Goal: Transaction & Acquisition: Register for event/course

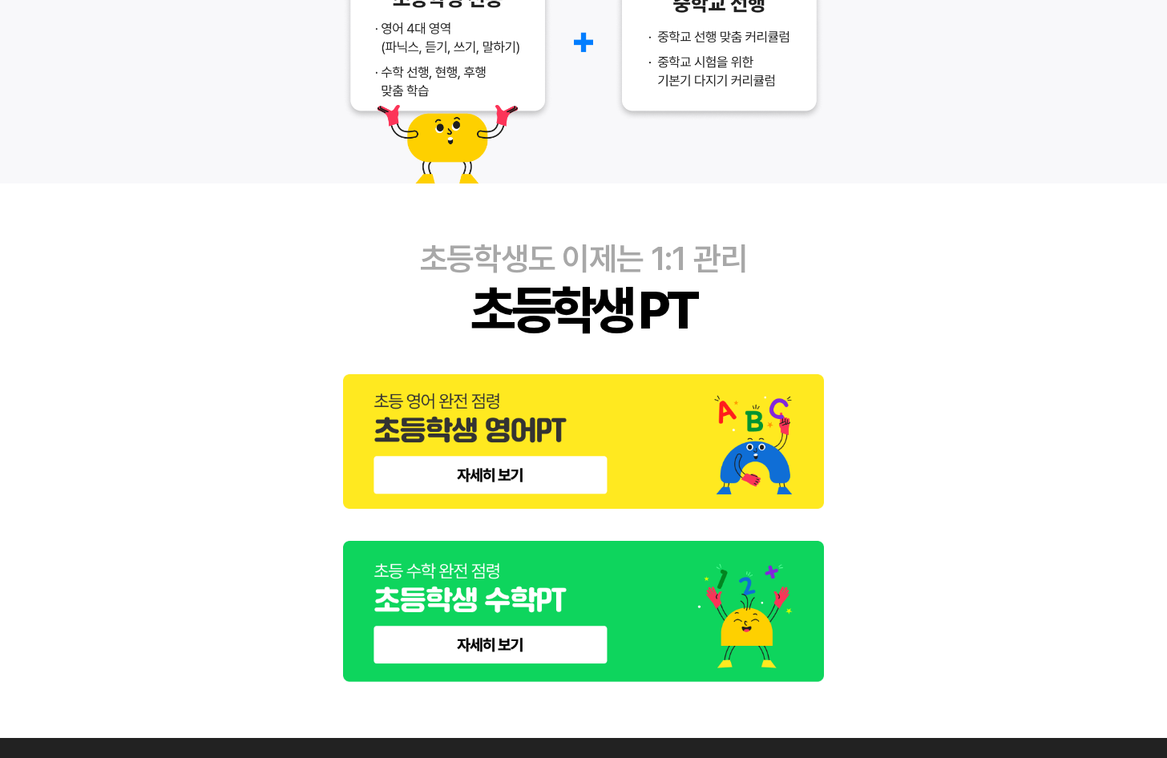
scroll to position [714, 0]
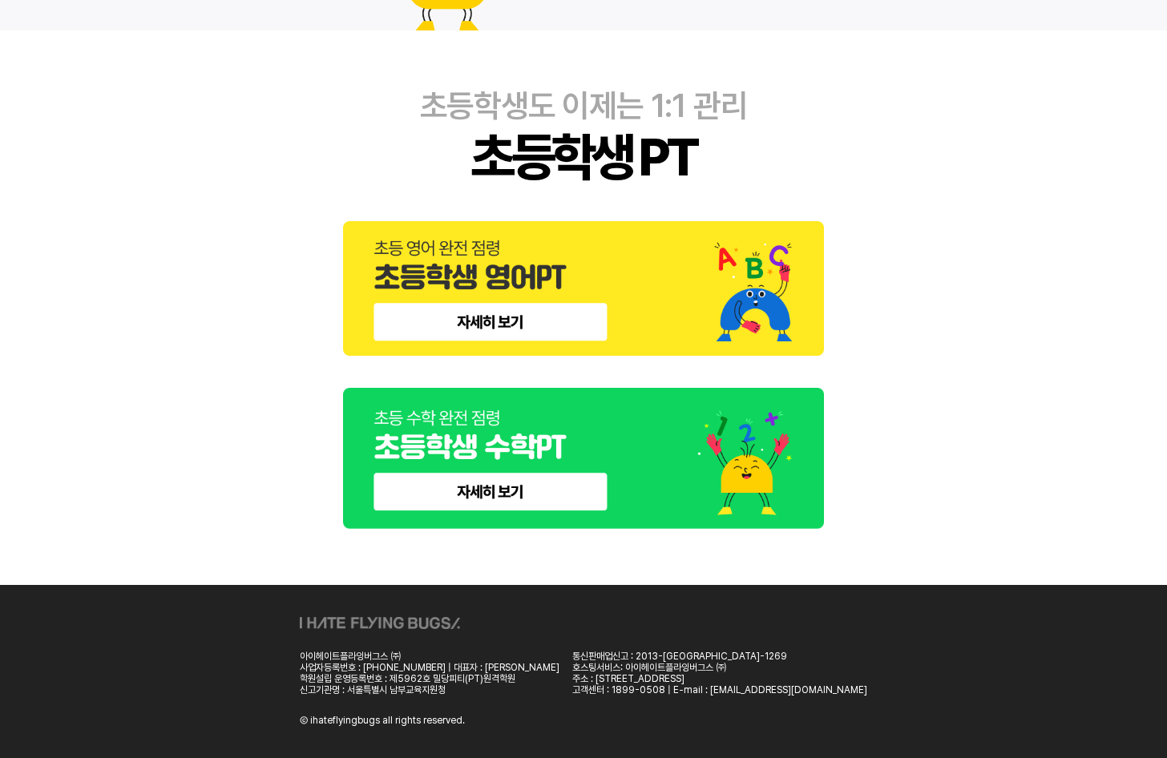
click at [505, 503] on img at bounding box center [583, 458] width 481 height 141
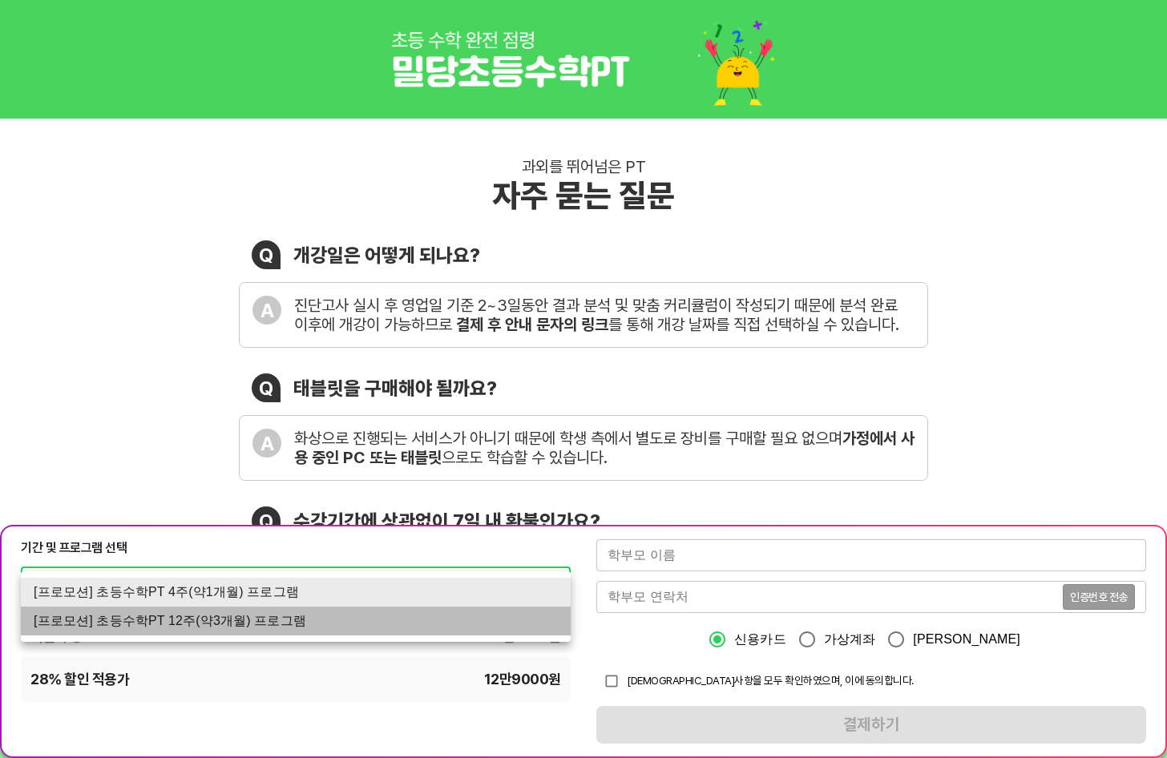
click at [207, 619] on li "[프로모션] 초등수학PT 12주(약3개월) 프로그램" at bounding box center [296, 621] width 550 height 29
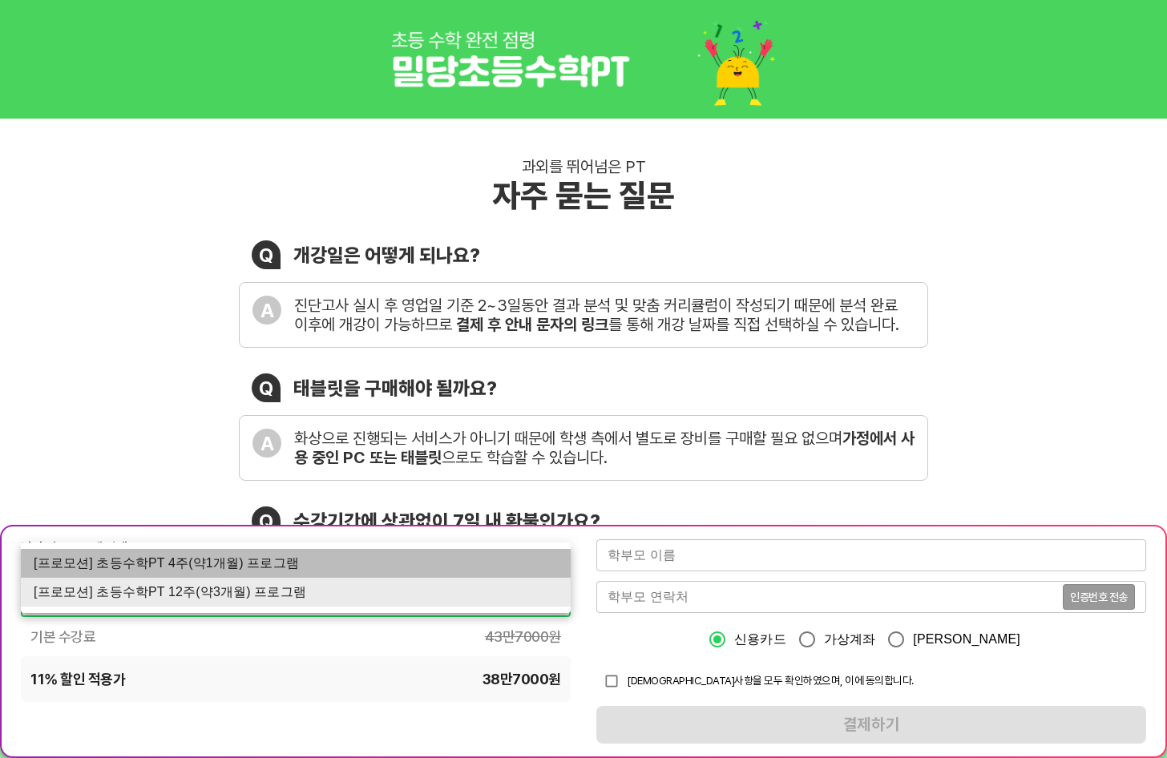
click at [252, 565] on li "[프로모션] 초등수학PT 4주(약1개월) 프로그램" at bounding box center [296, 563] width 550 height 29
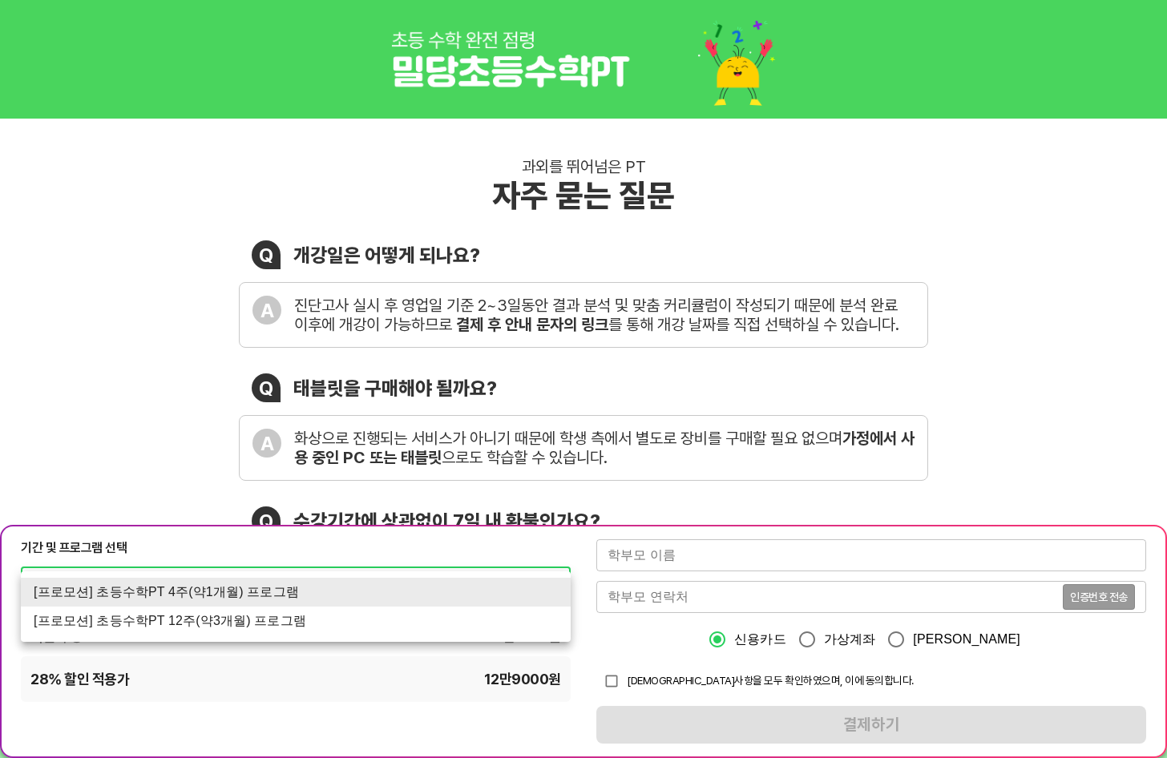
click at [125, 623] on li "[프로모션] 초등수학PT 12주(약3개월) 프로그램" at bounding box center [296, 621] width 550 height 29
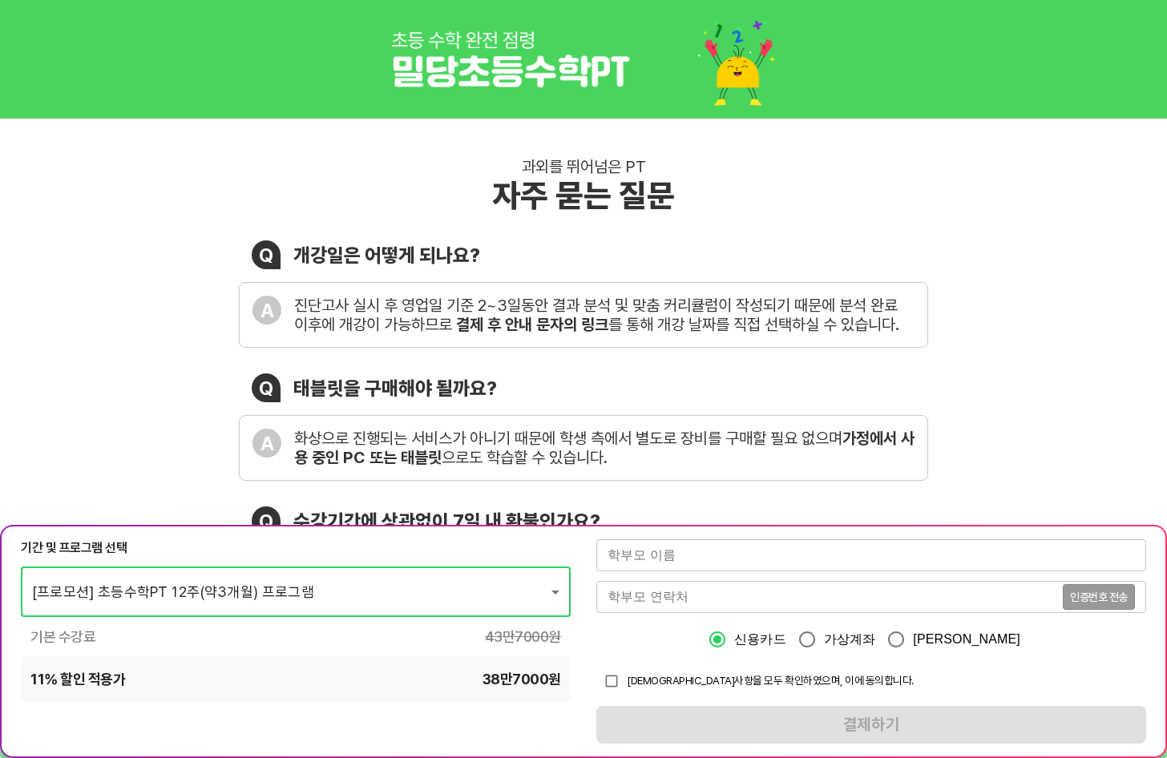
click at [75, 627] on span "기본 수강료" at bounding box center [62, 637] width 65 height 20
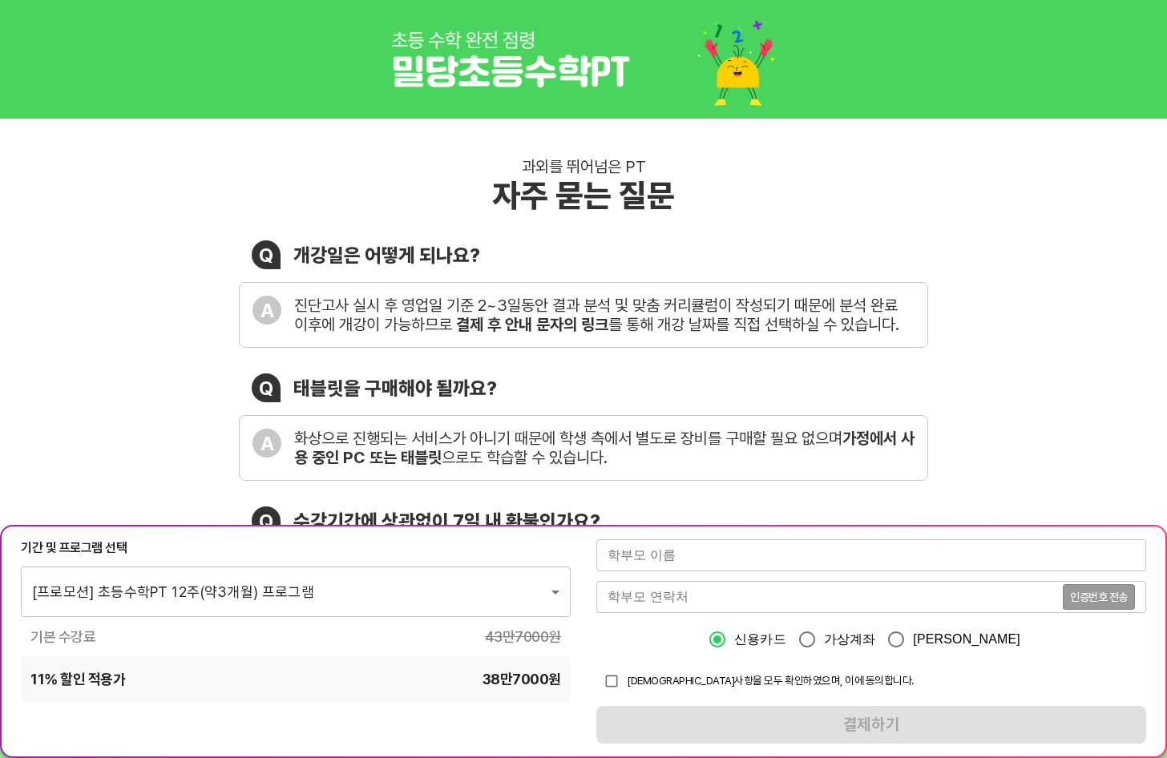
click at [72, 642] on span "기본 수강료" at bounding box center [62, 637] width 65 height 20
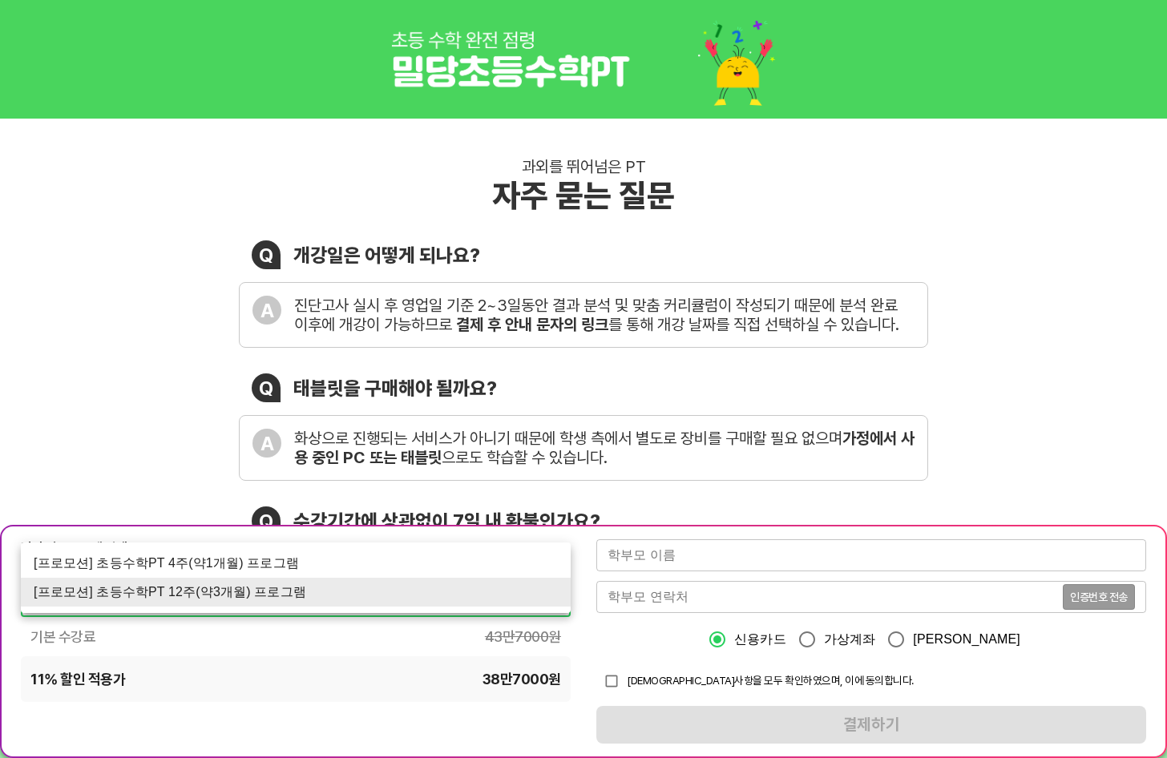
click at [139, 567] on li "[프로모션] 초등수학PT 4주(약1개월) 프로그램" at bounding box center [296, 563] width 550 height 29
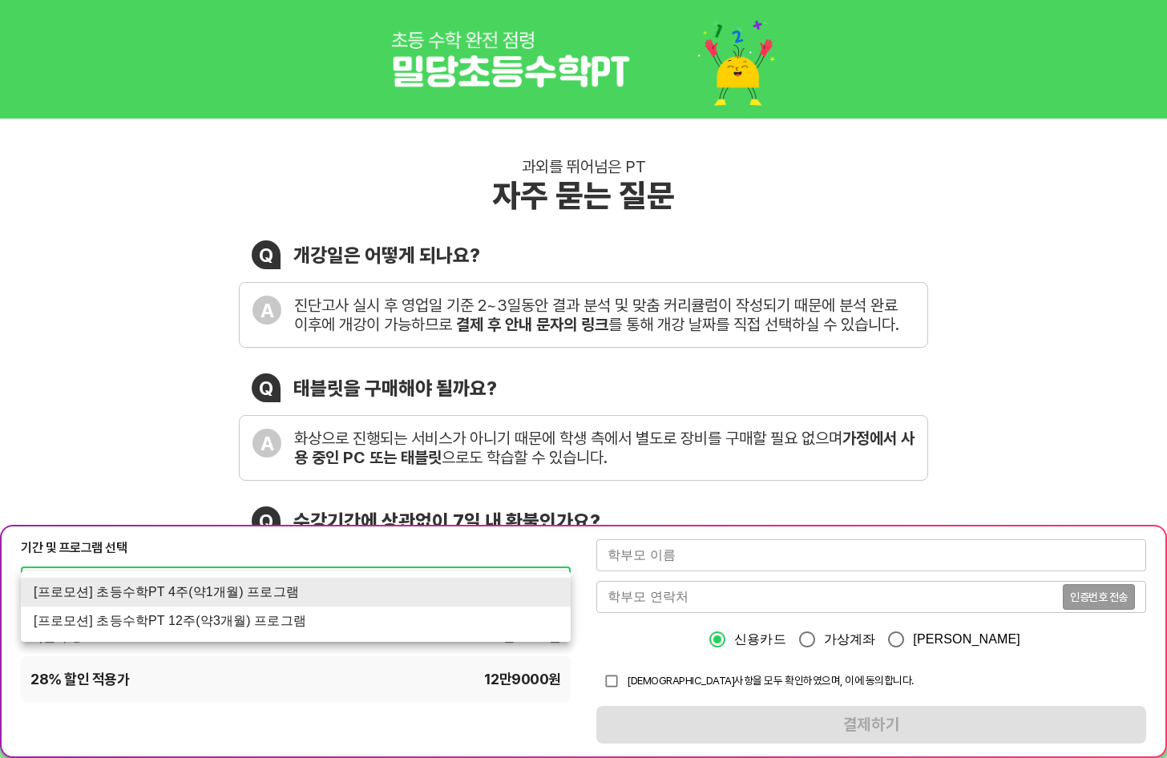
click at [151, 595] on li "[프로모션] 초등수학PT 4주(약1개월) 프로그램" at bounding box center [296, 592] width 550 height 29
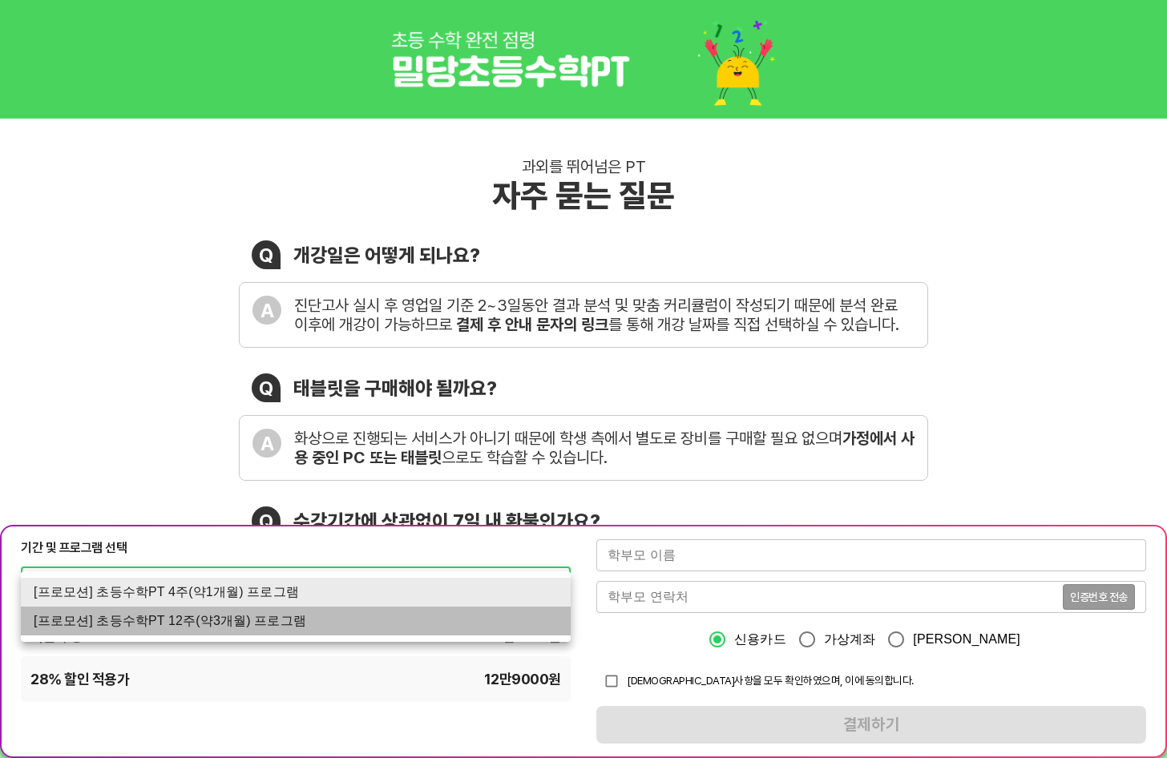
click at [147, 619] on li "[프로모션] 초등수학PT 12주(약3개월) 프로그램" at bounding box center [296, 621] width 550 height 29
type input "1563"
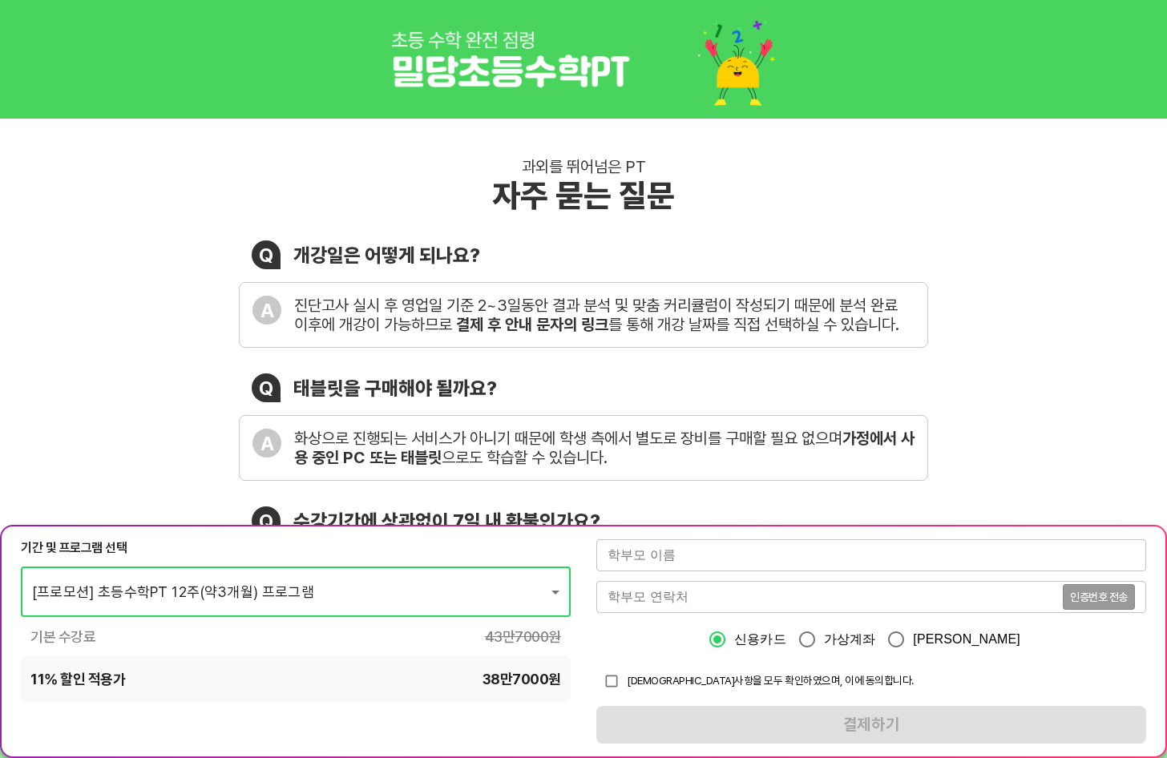
click at [689, 548] on input "text" at bounding box center [871, 556] width 550 height 32
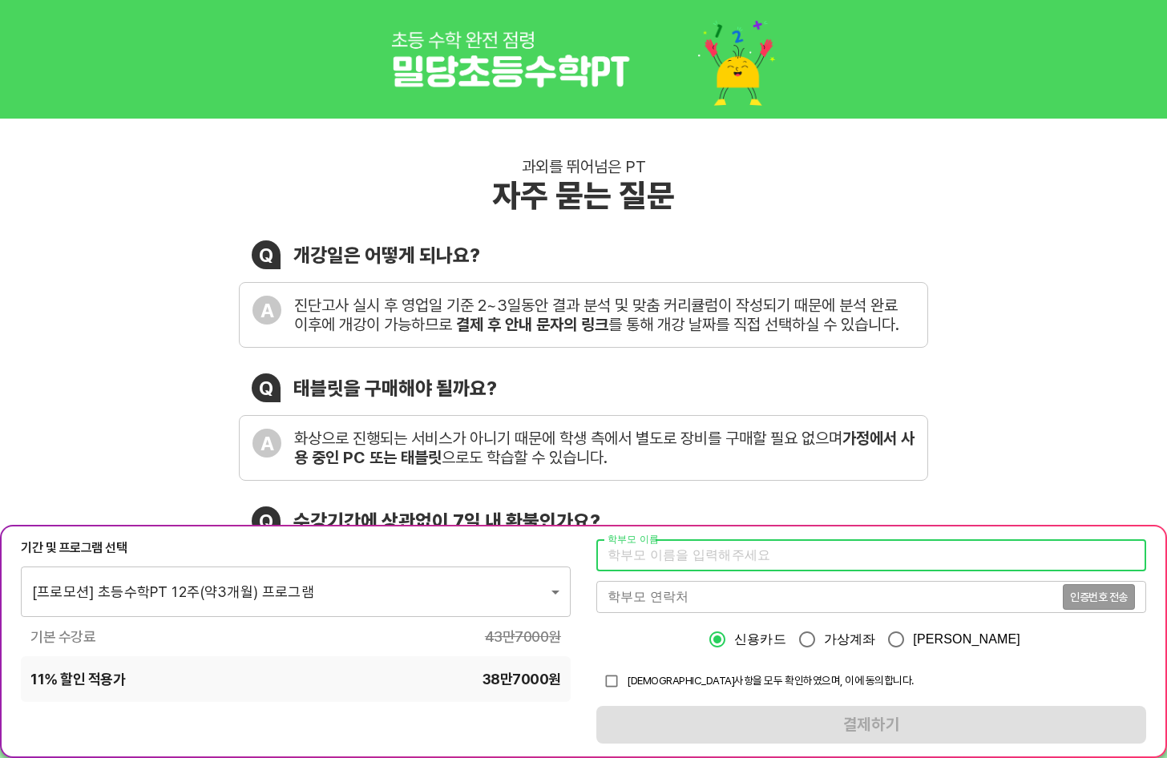
type input "d"
type input "엄소라"
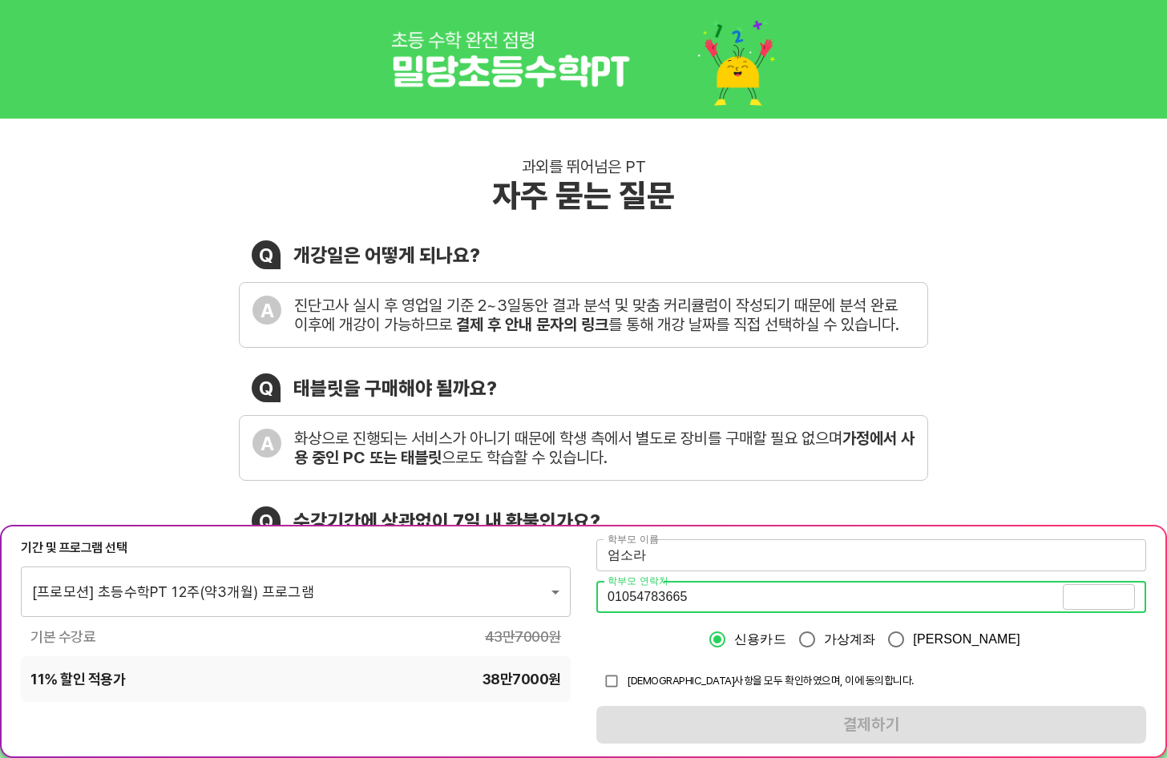
type input "01054783665"
click at [1114, 588] on button "인증번호 전송" at bounding box center [1099, 597] width 72 height 26
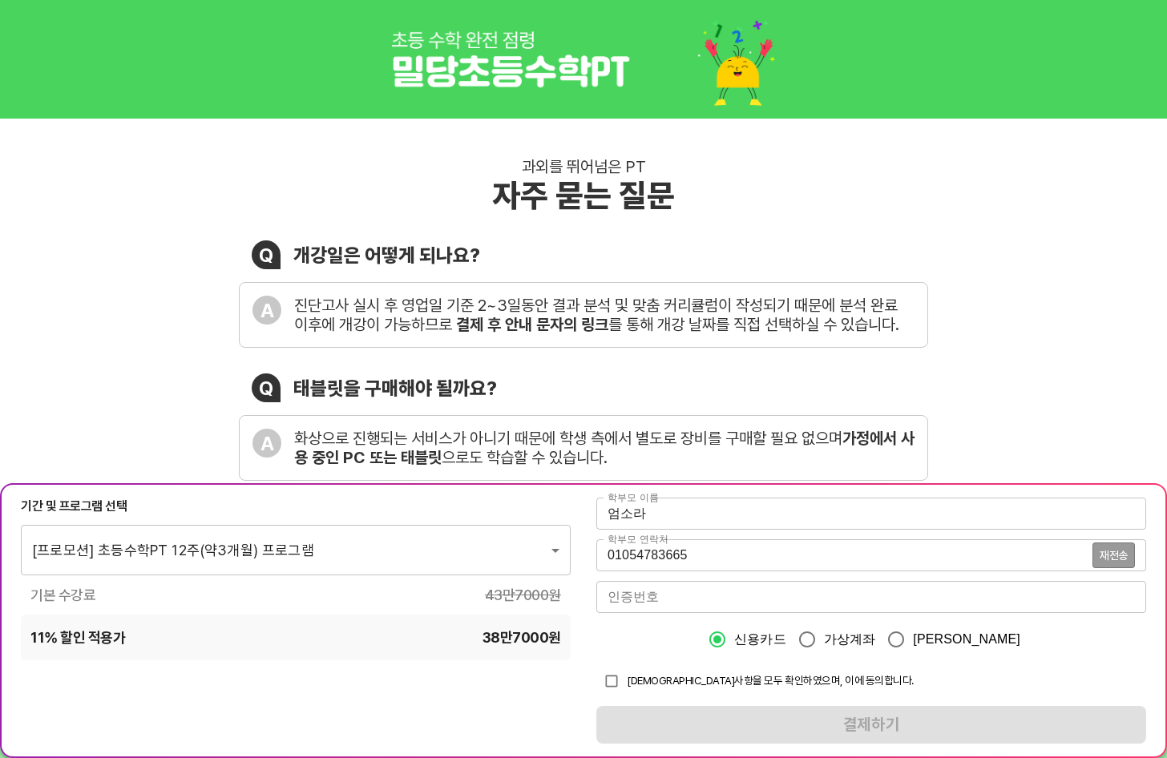
click at [1072, 599] on input "number" at bounding box center [871, 597] width 550 height 32
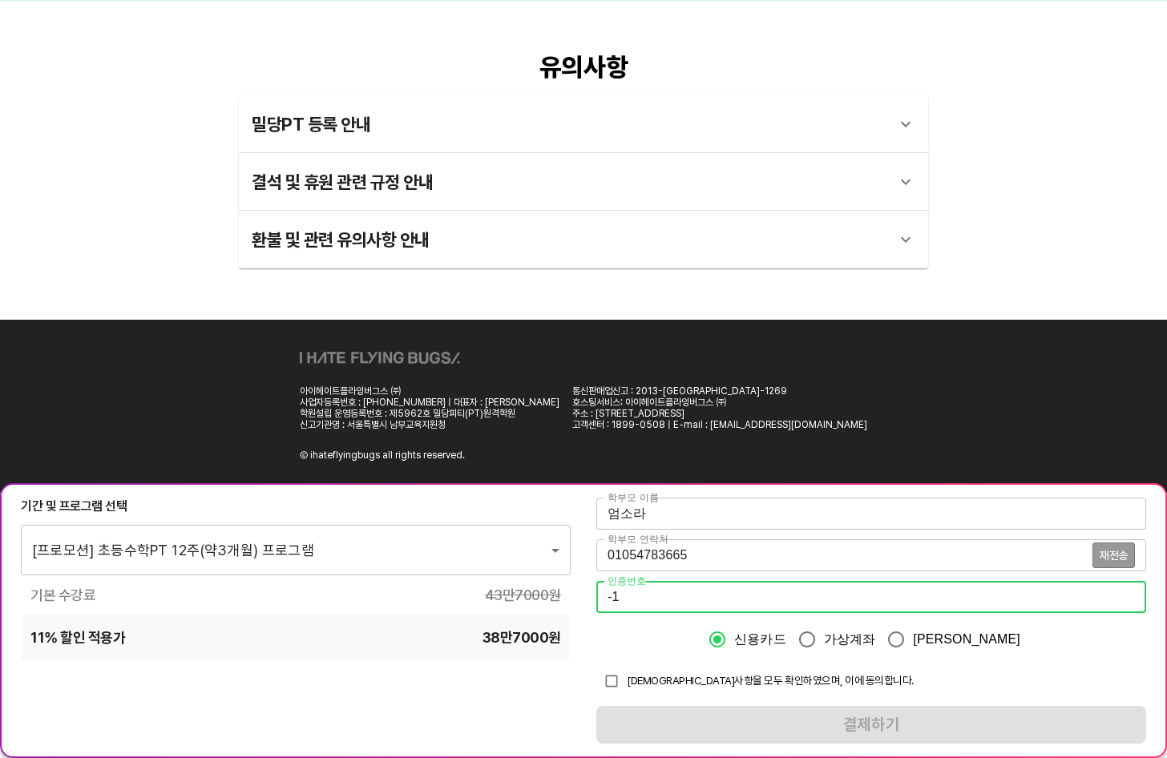
scroll to position [2344, 0]
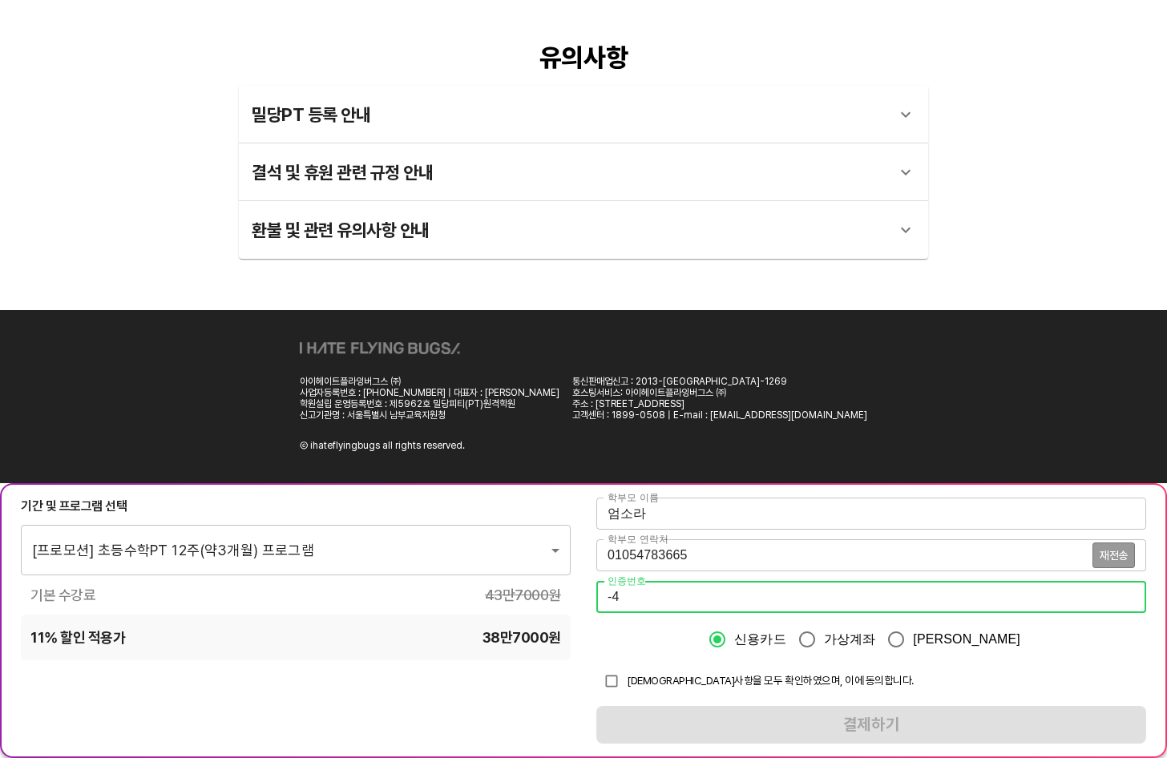
type input "-4"
